Goal: Task Accomplishment & Management: Complete application form

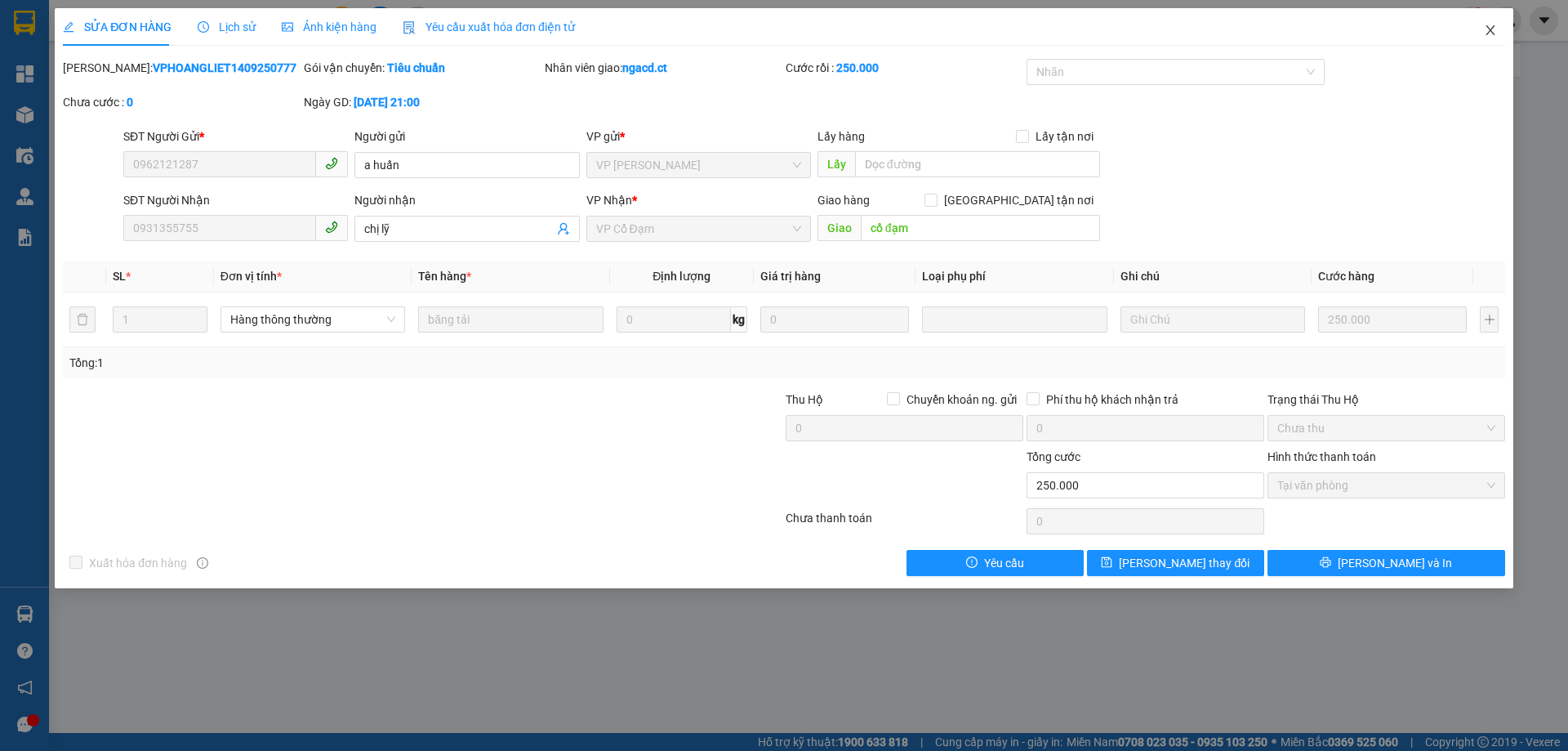
click at [1490, 35] on icon "close" at bounding box center [1490, 29] width 13 height 13
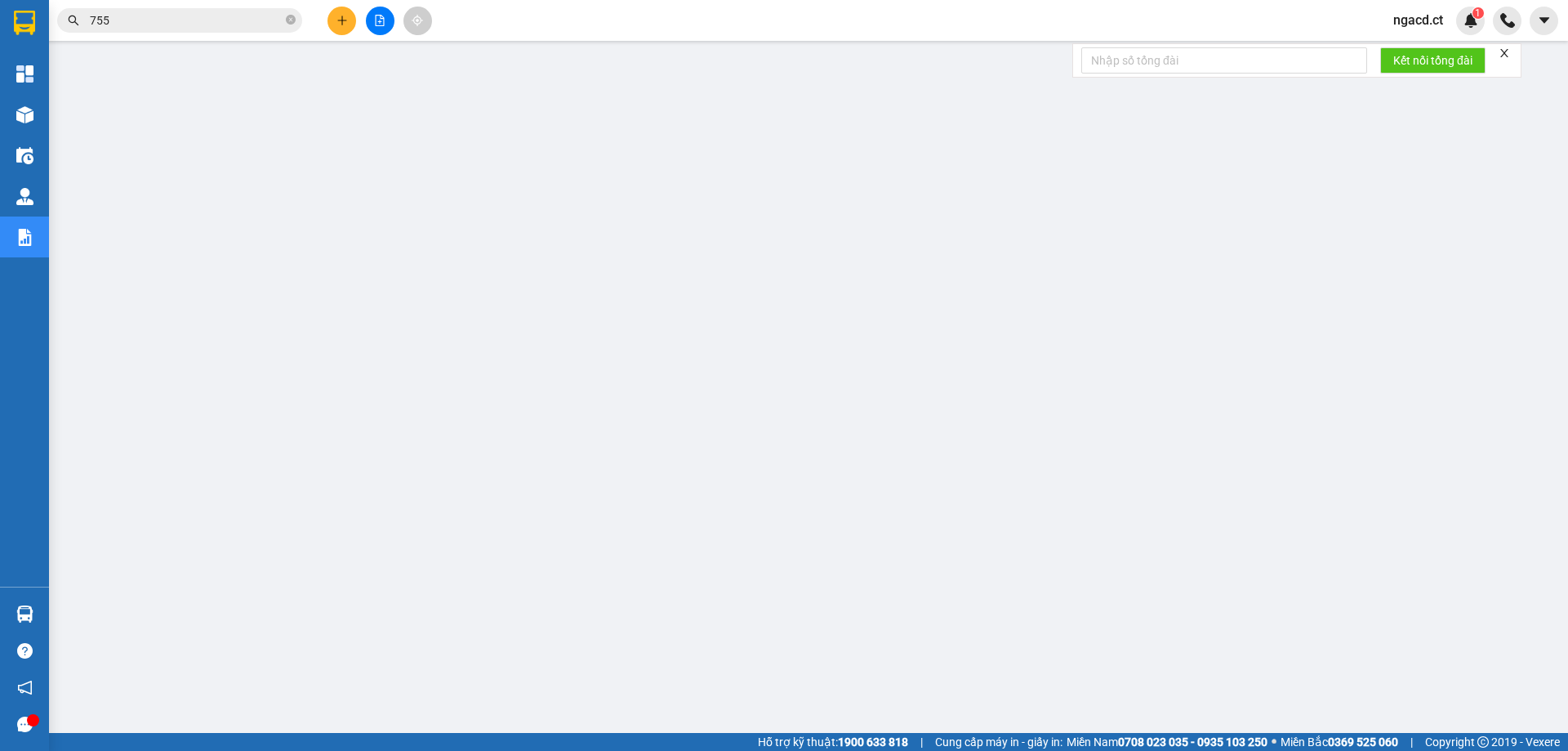
click at [195, 12] on input "755" at bounding box center [186, 20] width 192 height 18
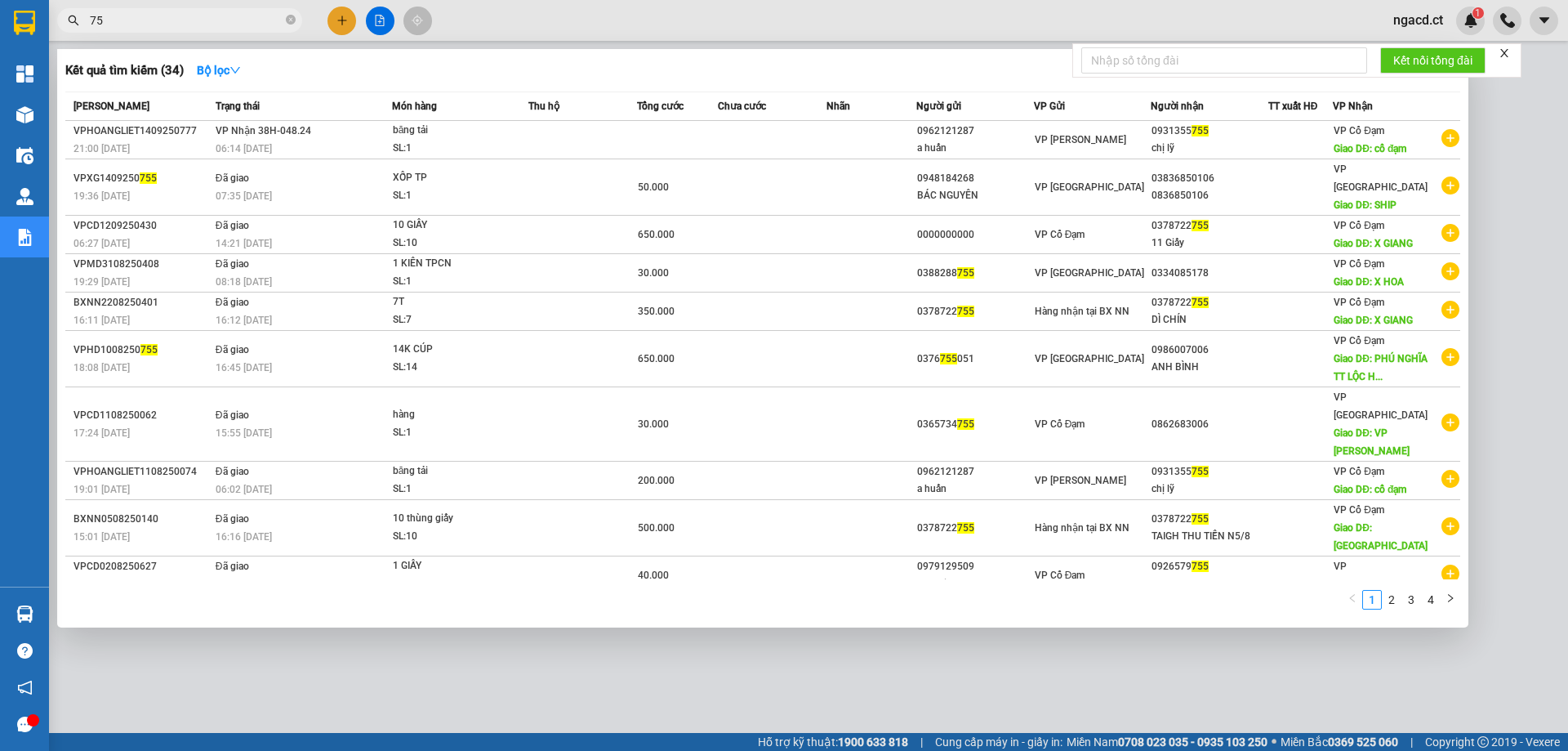
type input "7"
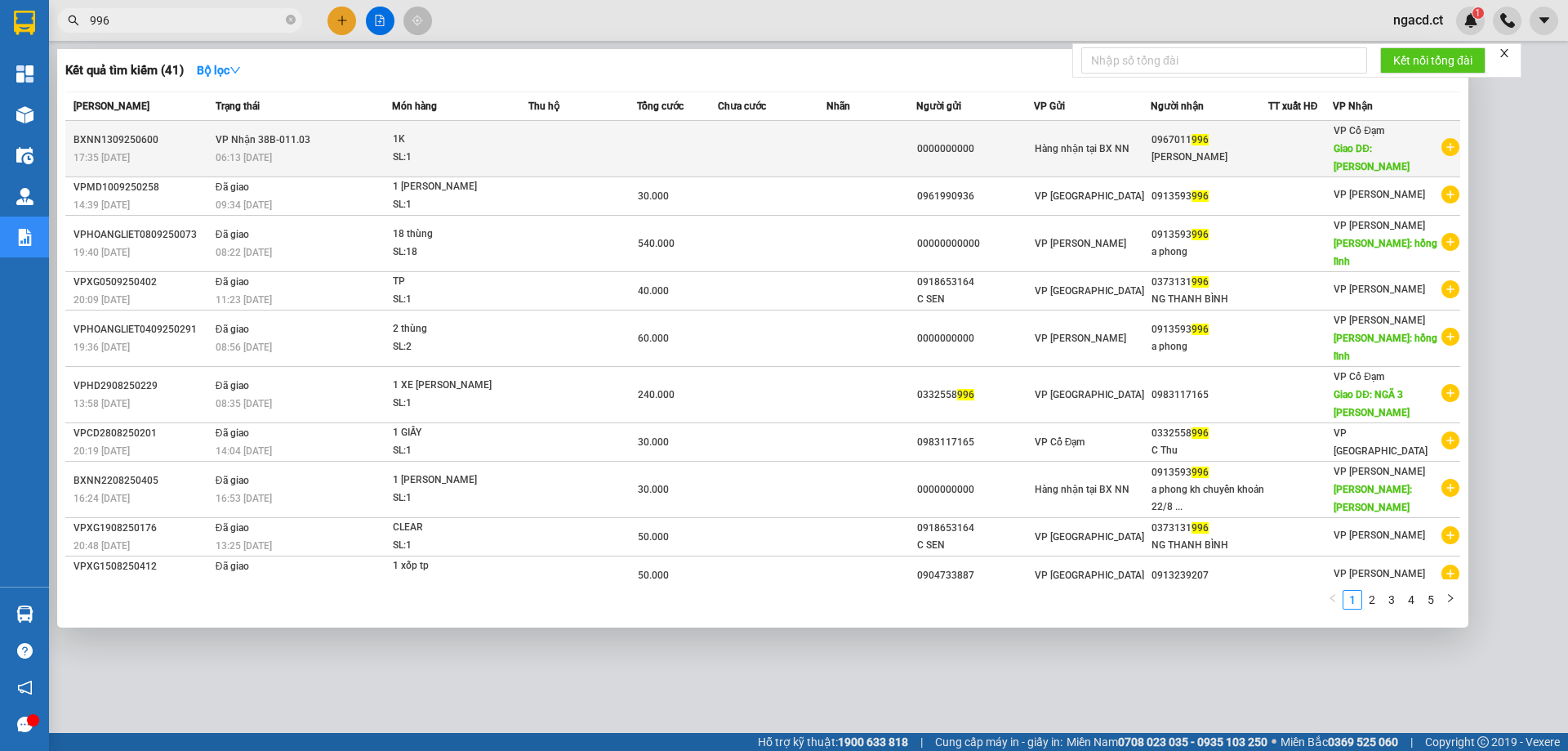
type input "996"
click at [394, 135] on div "1K" at bounding box center [454, 139] width 123 height 18
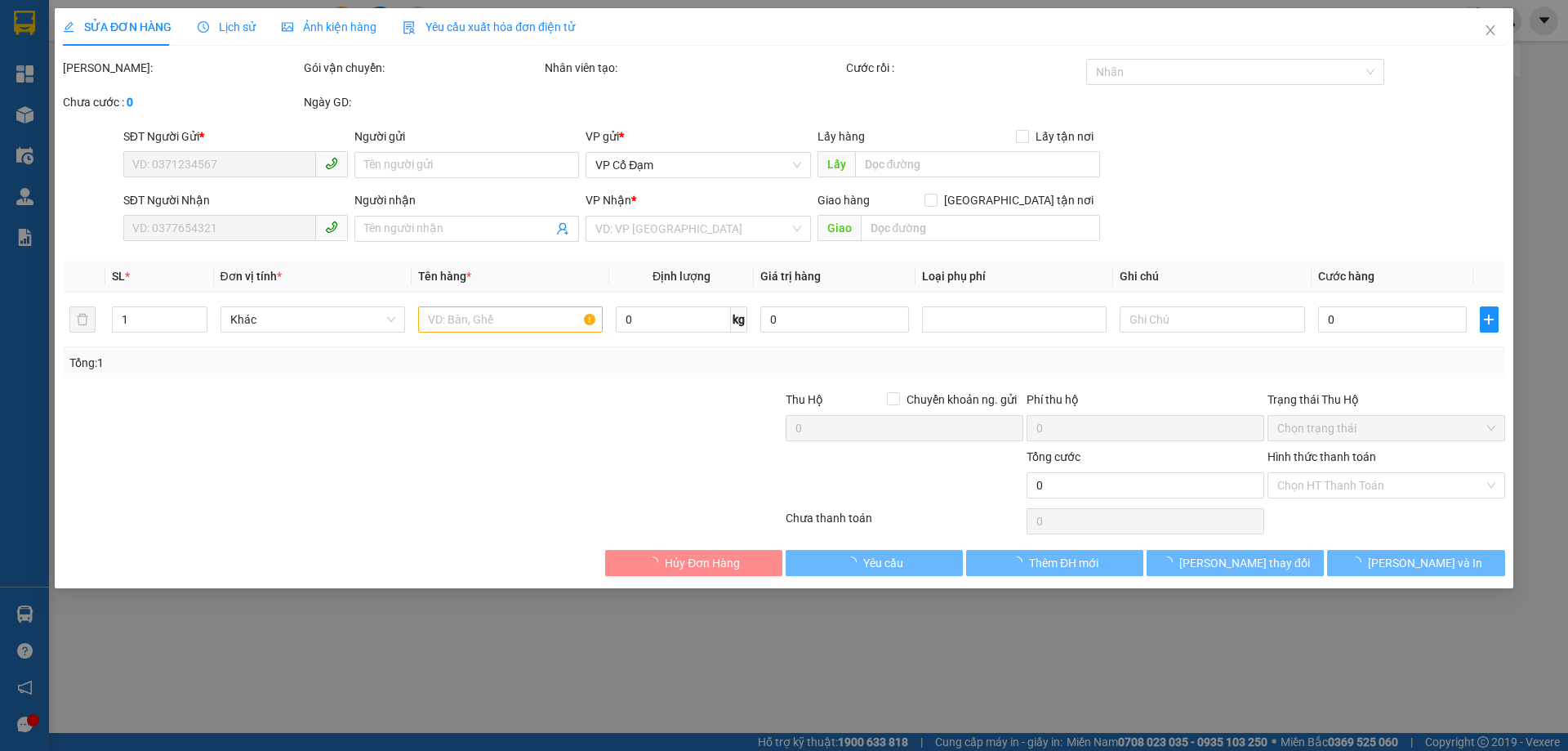
type input "0000000000"
type input "0967011996"
type input "[PERSON_NAME]"
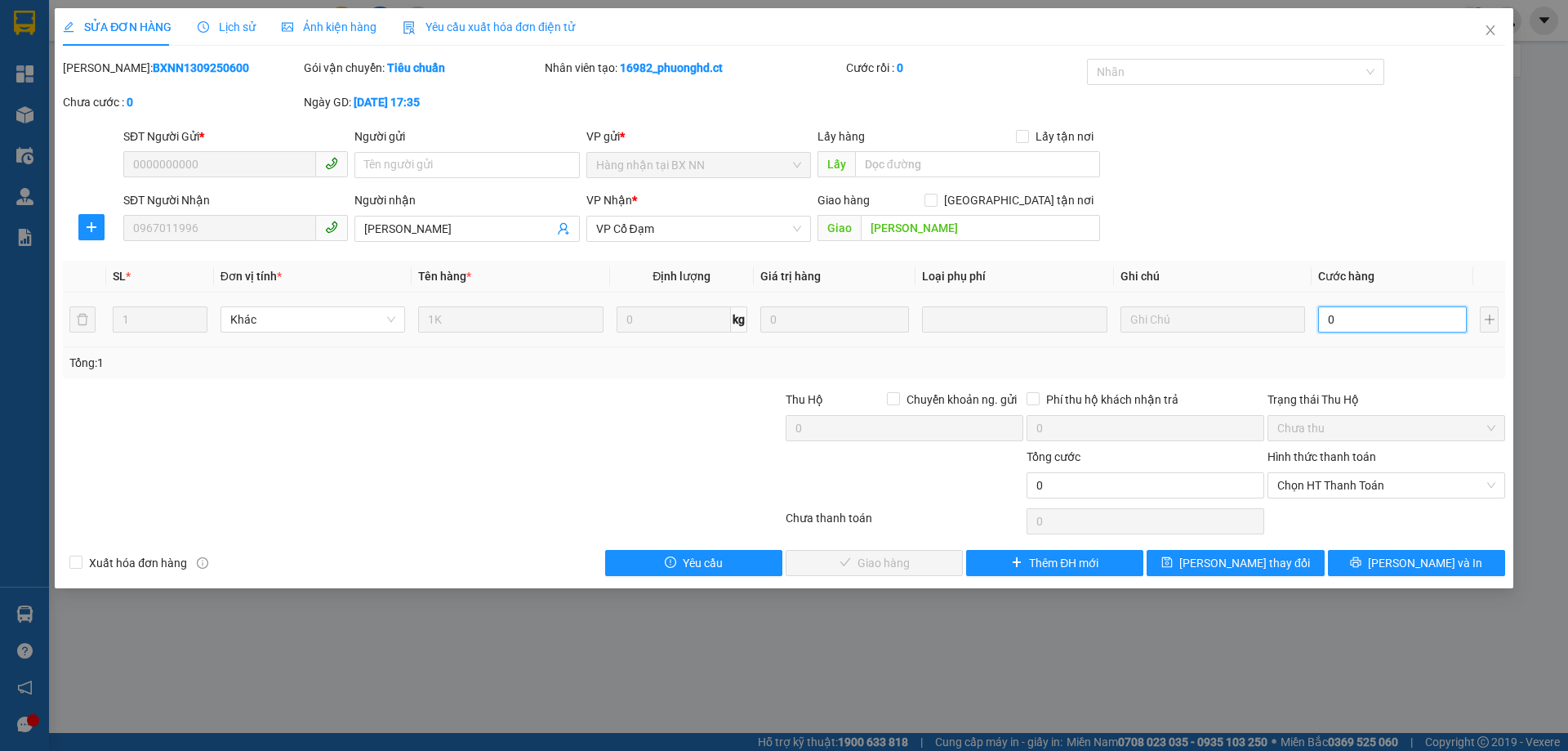
click at [1426, 323] on input "0" at bounding box center [1392, 319] width 148 height 26
type input "4"
type input "40"
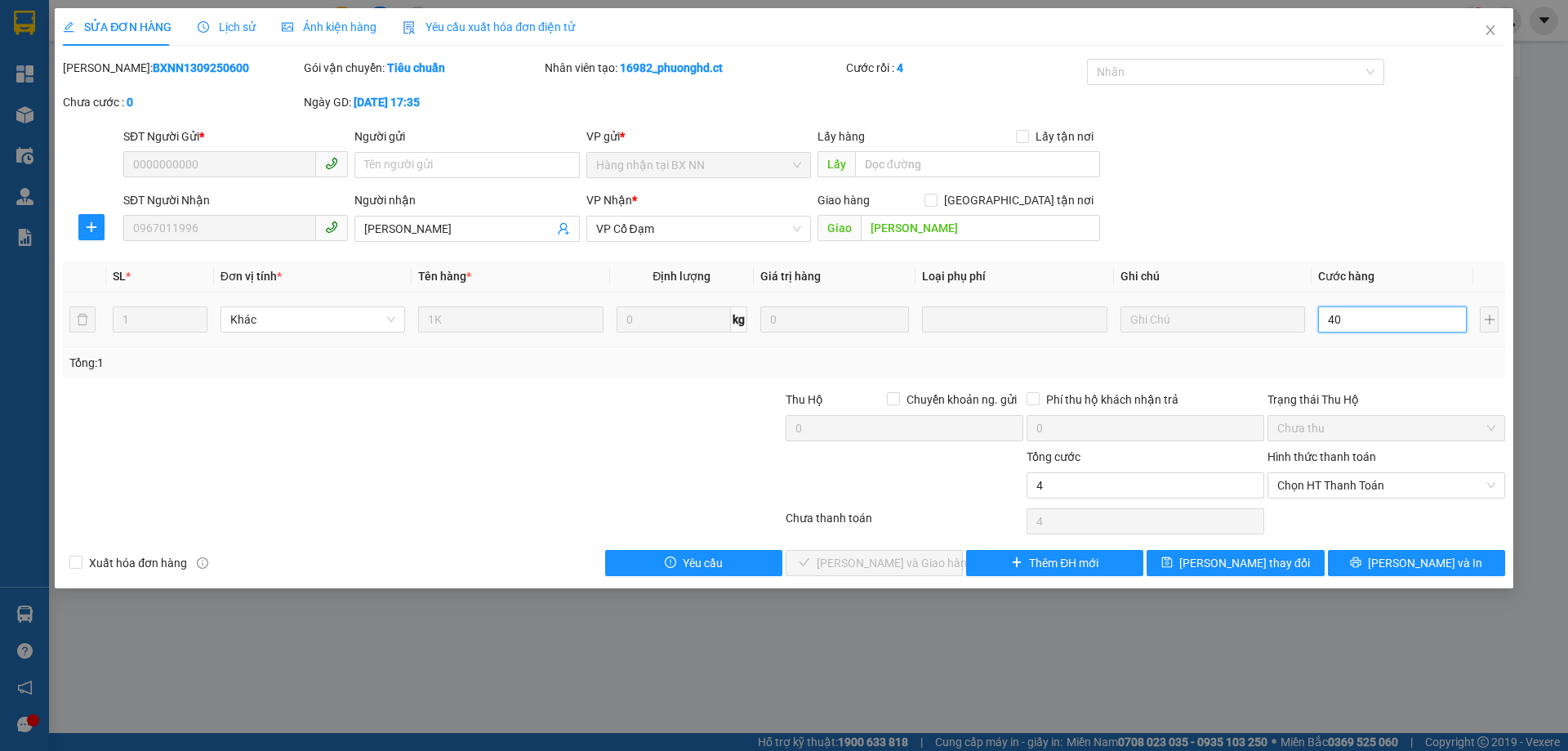
type input "40"
type input "40.000"
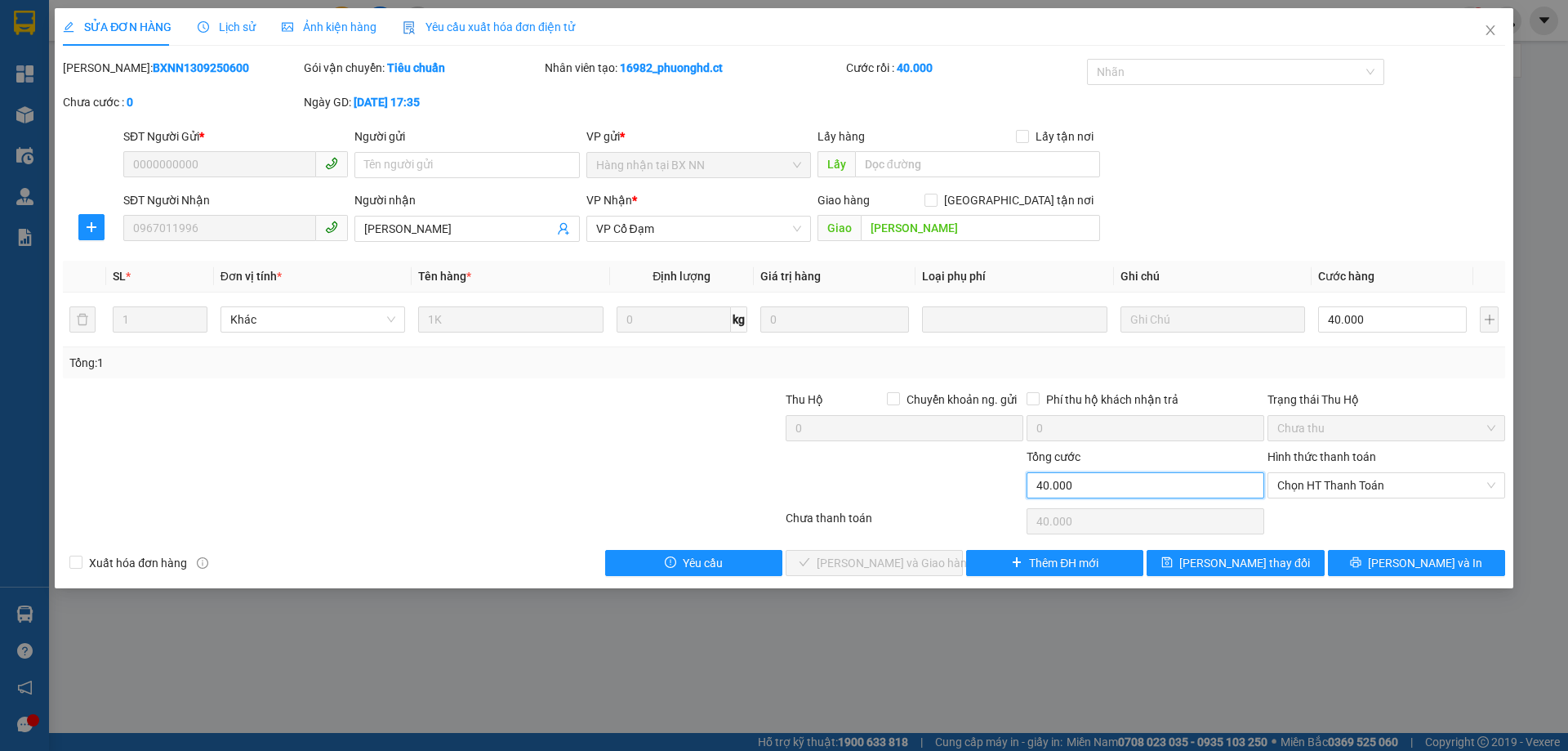
click at [1151, 480] on input "40.000" at bounding box center [1145, 485] width 237 height 26
click at [1317, 487] on span "Chọn HT Thanh Toán" at bounding box center [1386, 485] width 218 height 24
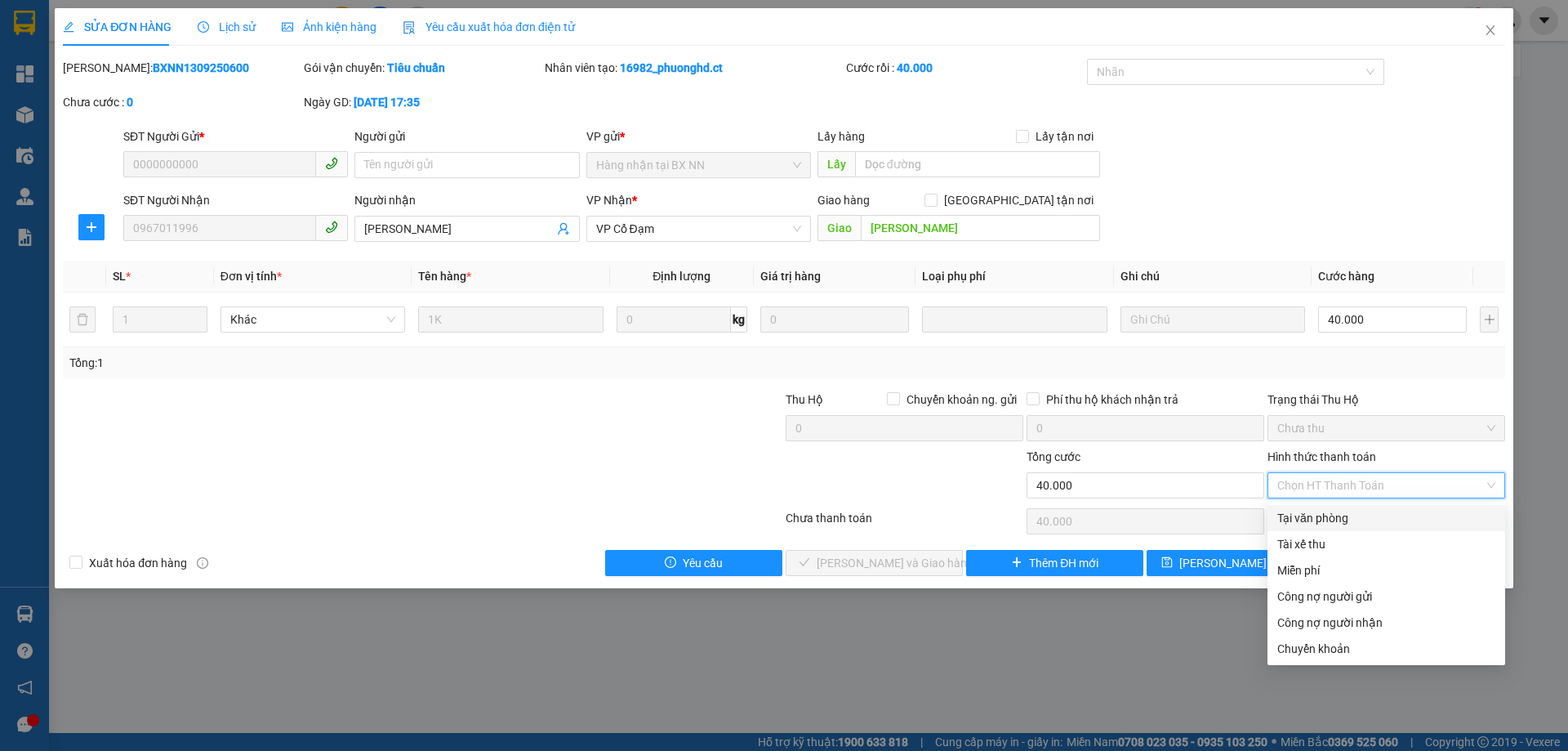
click at [1300, 519] on div "Tại văn phòng" at bounding box center [1386, 518] width 218 height 18
type input "0"
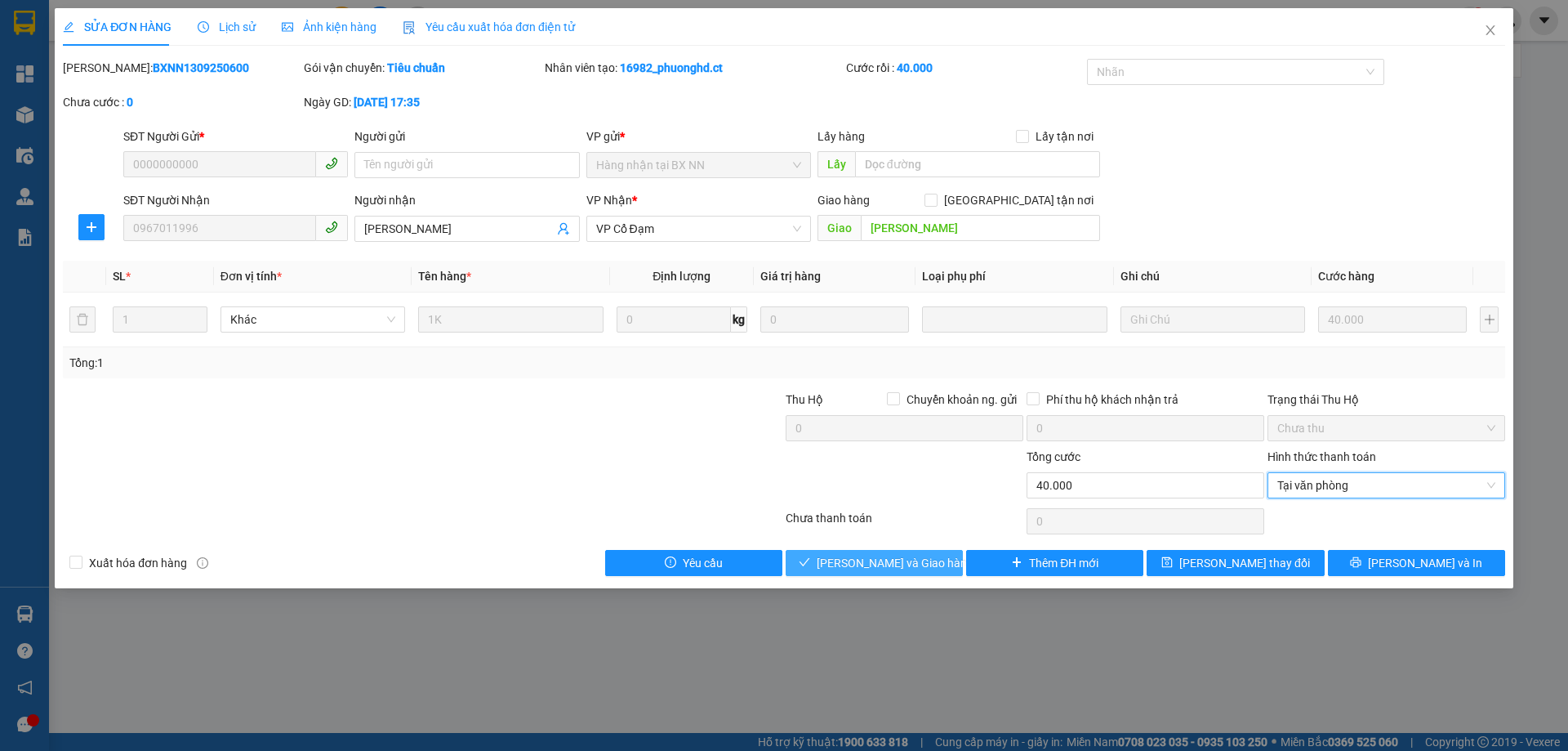
click at [902, 558] on span "[PERSON_NAME] và Giao hàng" at bounding box center [895, 563] width 157 height 18
